Goal: Information Seeking & Learning: Learn about a topic

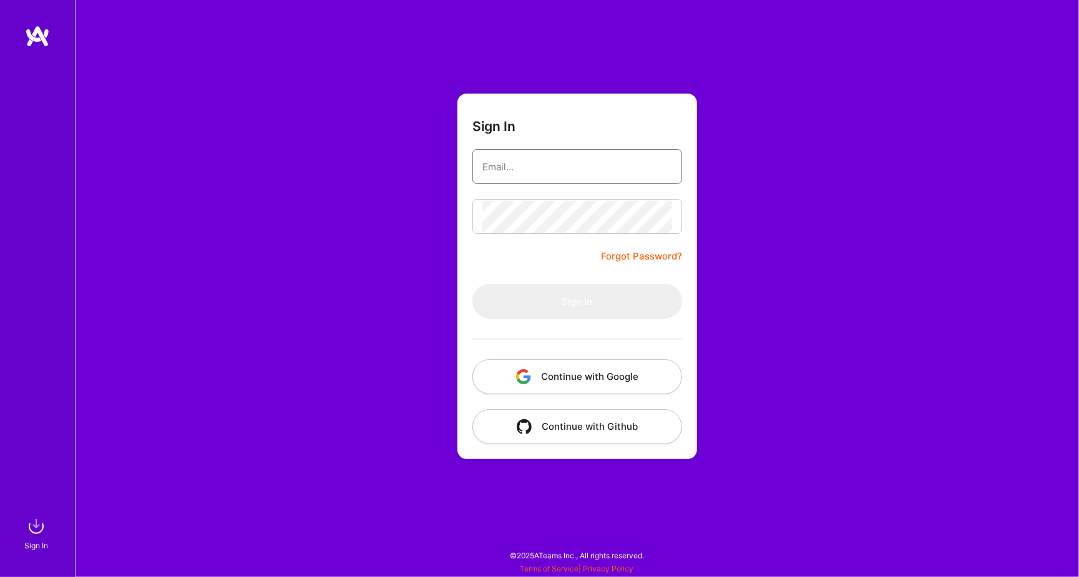
type input "[EMAIL_ADDRESS][DOMAIN_NAME]"
click at [577, 301] on button "Sign In" at bounding box center [577, 301] width 210 height 35
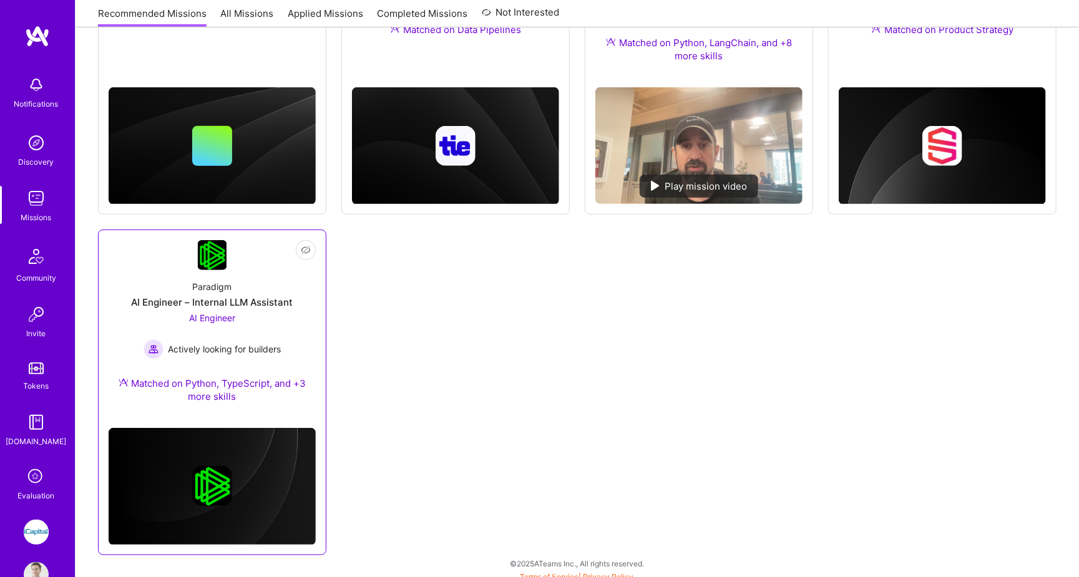
scroll to position [333, 0]
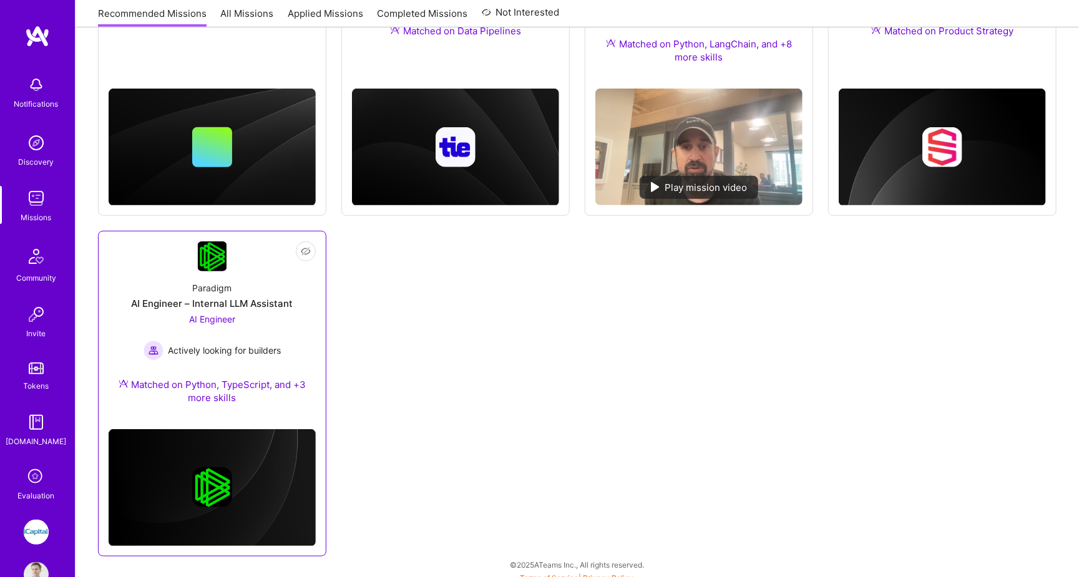
click at [220, 318] on div "AI Engineer Actively looking for builders" at bounding box center [213, 337] width 138 height 48
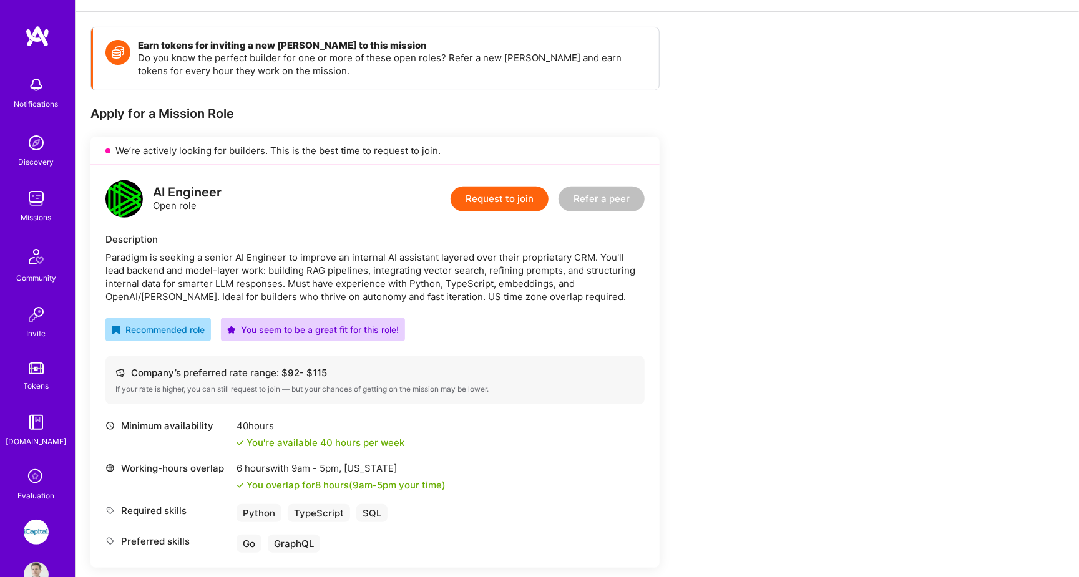
scroll to position [316, 0]
